Goal: Use online tool/utility: Utilize a website feature to perform a specific function

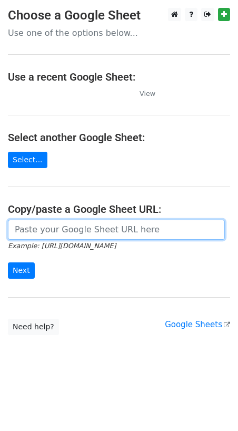
click at [75, 235] on input "url" at bounding box center [116, 230] width 217 height 20
type input "[URL][DOMAIN_NAME]"
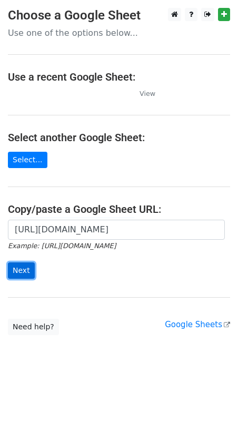
click at [20, 263] on input "Next" at bounding box center [21, 271] width 27 height 16
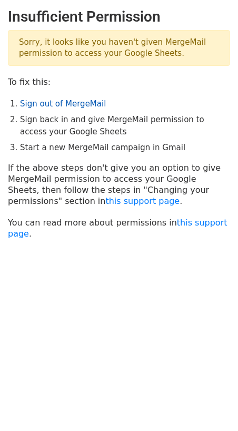
click at [45, 104] on link "Sign out of MergeMail" at bounding box center [63, 103] width 86 height 9
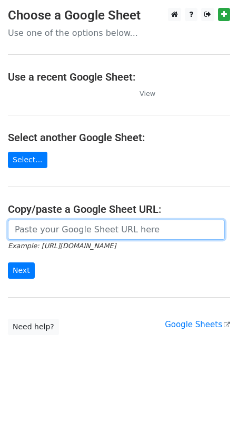
click at [50, 230] on input "url" at bounding box center [116, 230] width 217 height 20
type input "https://docs.google.com/spreadsheets/d/1cD39H3Zsai7v2IW1yFBRonnrT24CL1O9B9otyBL…"
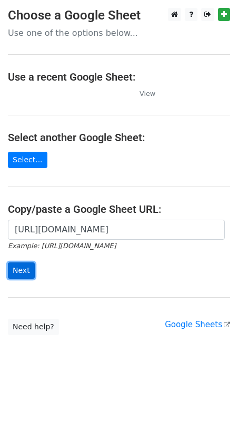
click at [27, 272] on input "Next" at bounding box center [21, 271] width 27 height 16
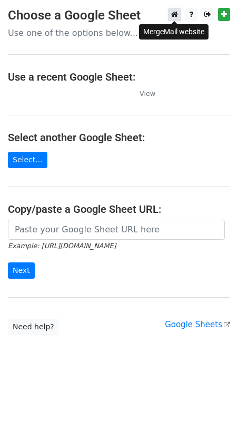
click at [173, 19] on link at bounding box center [174, 14] width 13 height 13
click at [30, 152] on link "Select..." at bounding box center [28, 160] width 40 height 16
